Goal: Transaction & Acquisition: Purchase product/service

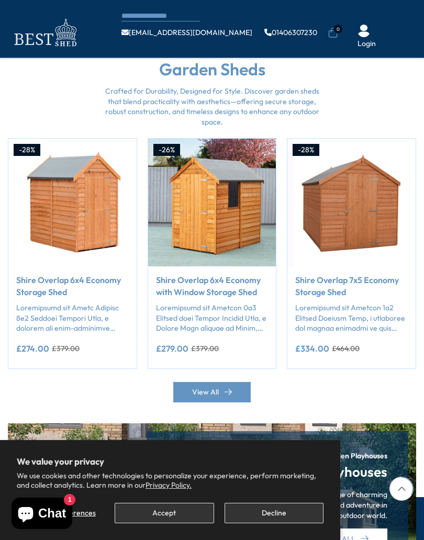
scroll to position [775, 0]
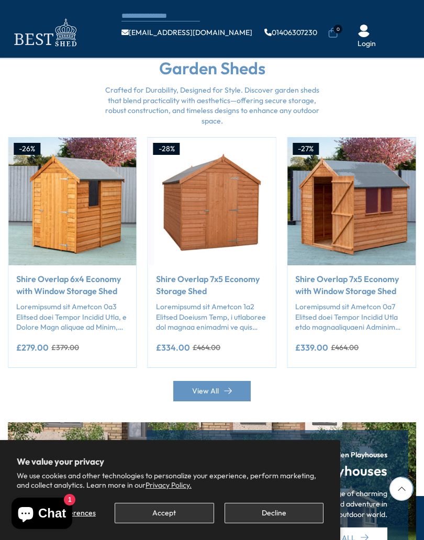
click at [82, 234] on button "Add to Cart" at bounding box center [72, 244] width 107 height 20
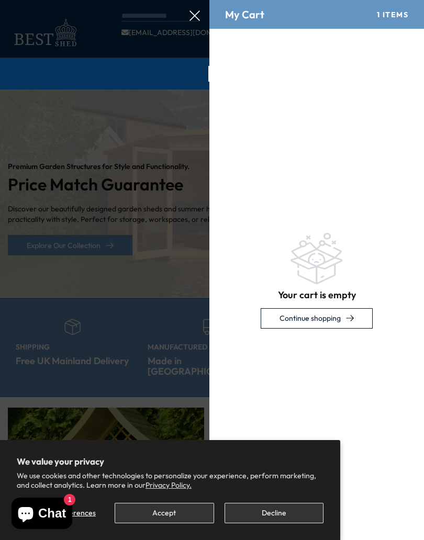
scroll to position [0, 0]
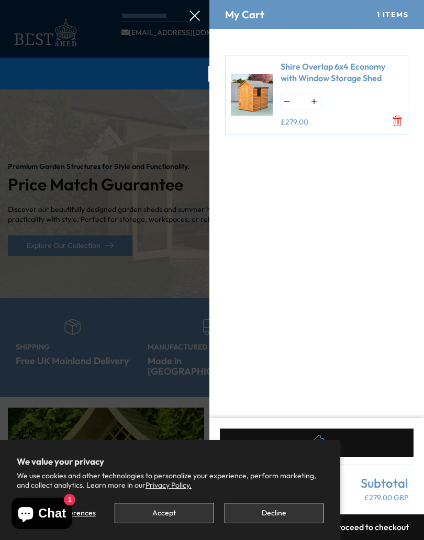
click at [197, 15] on icon at bounding box center [194, 15] width 10 height 10
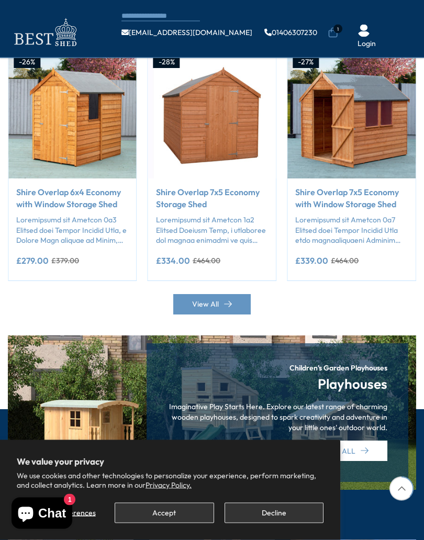
scroll to position [862, 0]
click at [80, 147] on button "Add to Cart" at bounding box center [72, 157] width 107 height 20
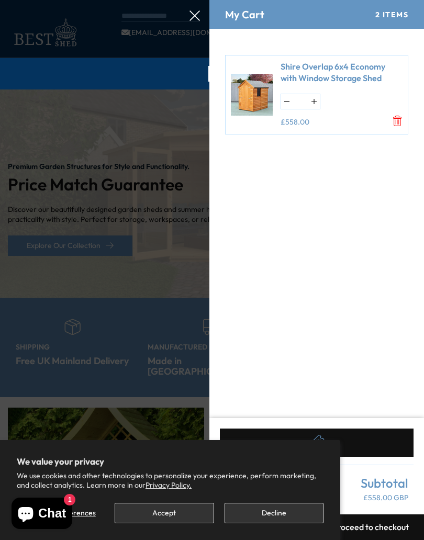
click at [305, 97] on input "*" at bounding box center [300, 101] width 16 height 15
type input "*"
click at [334, 79] on link "Shire Overlap 6x4 Economy with Window Storage Shed" at bounding box center [341, 73] width 122 height 24
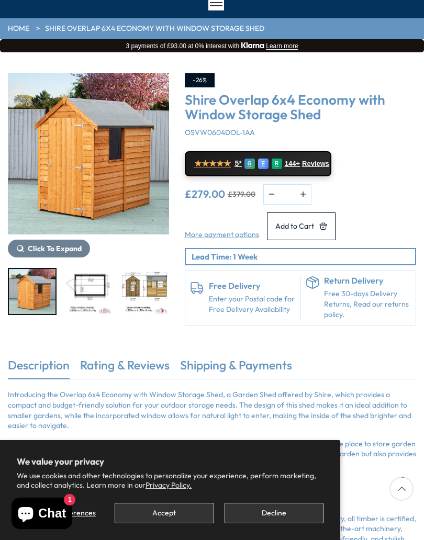
scroll to position [72, 0]
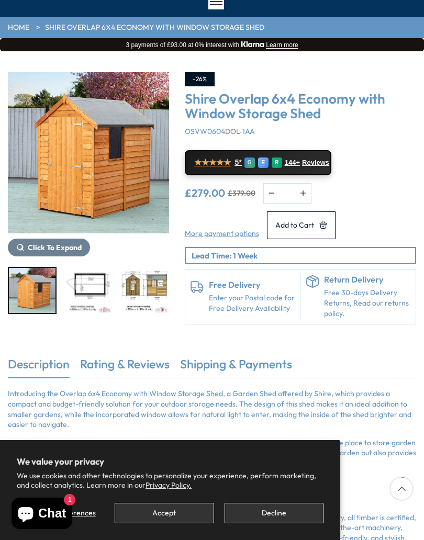
click at [96, 280] on img "2 / 9" at bounding box center [88, 290] width 47 height 45
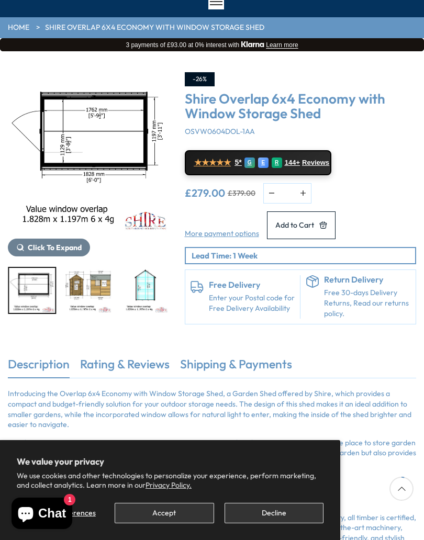
click at [92, 282] on img "3 / 9" at bounding box center [88, 290] width 47 height 45
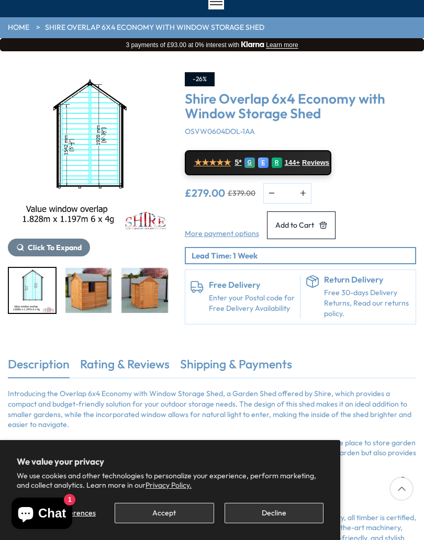
click at [147, 287] on img "6 / 9" at bounding box center [144, 290] width 47 height 45
